Goal: Task Accomplishment & Management: Use online tool/utility

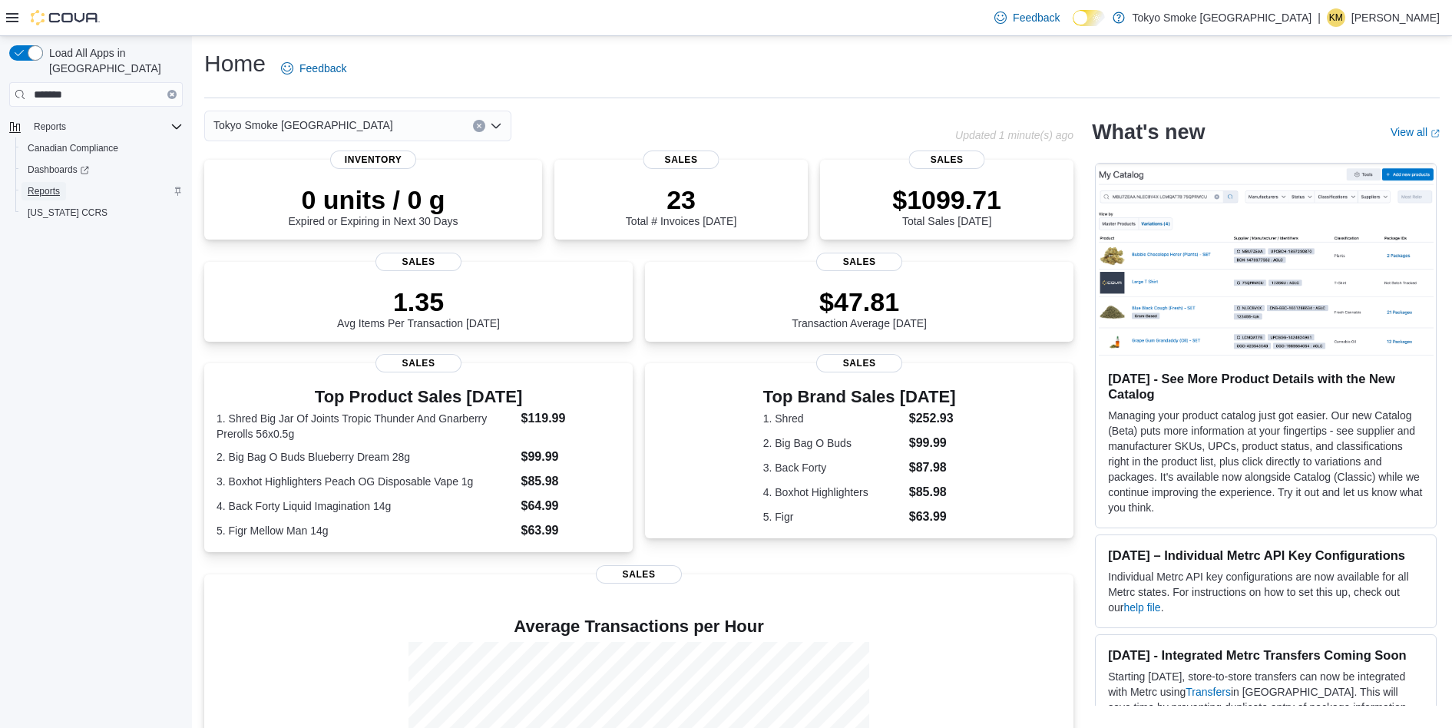
click at [44, 185] on span "Reports" at bounding box center [44, 191] width 32 height 12
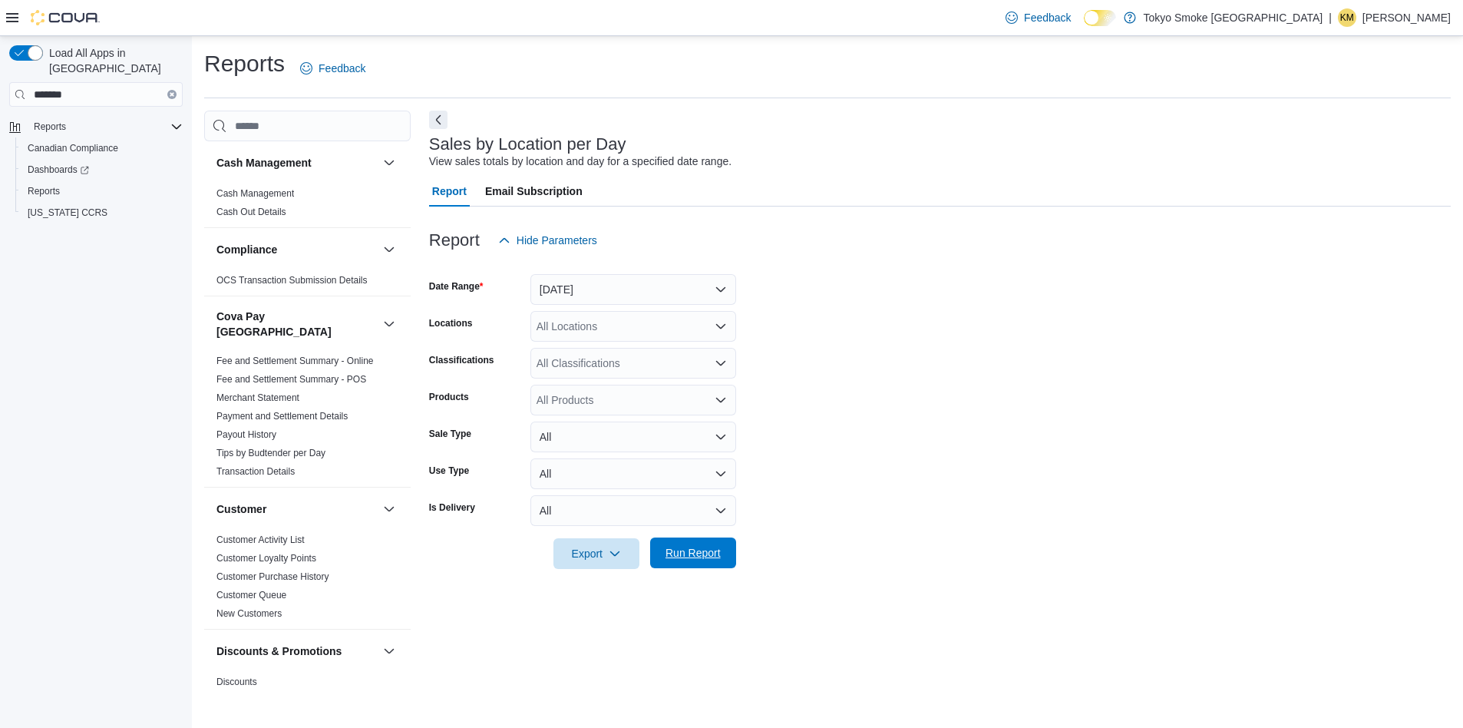
click at [687, 544] on span "Run Report" at bounding box center [693, 552] width 68 height 31
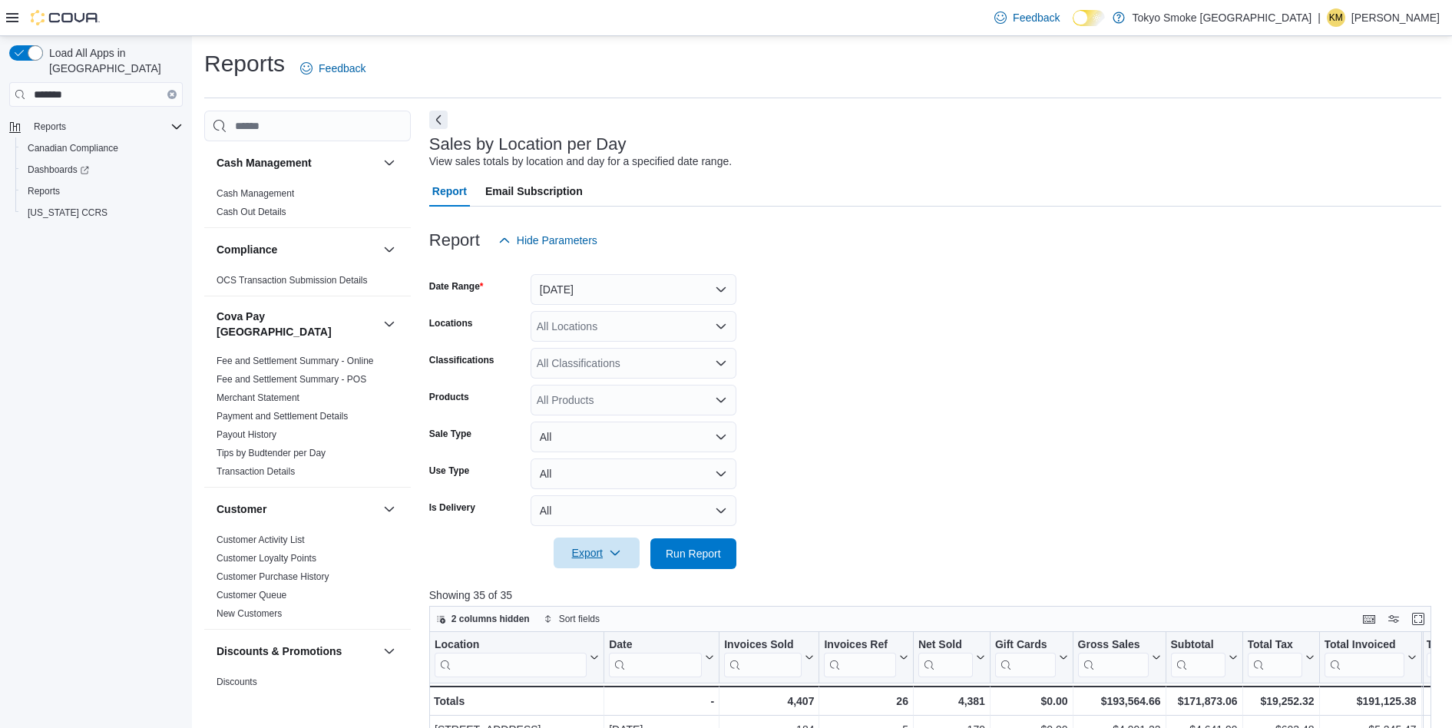
click at [619, 564] on span "Export" at bounding box center [597, 552] width 68 height 31
click at [615, 619] on span "Export to Csv" at bounding box center [598, 615] width 69 height 12
